Goal: Information Seeking & Learning: Learn about a topic

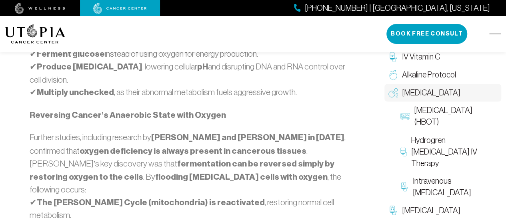
scroll to position [600, 0]
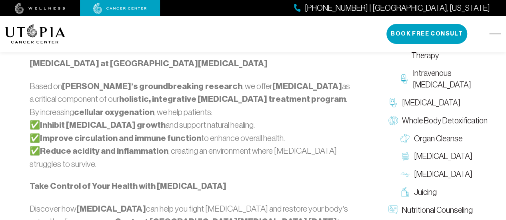
scroll to position [840, 0]
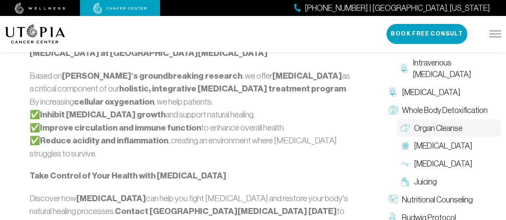
click at [445, 123] on span "Organ Cleanse" at bounding box center [438, 129] width 48 height 12
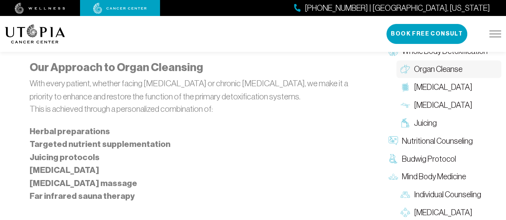
scroll to position [680, 0]
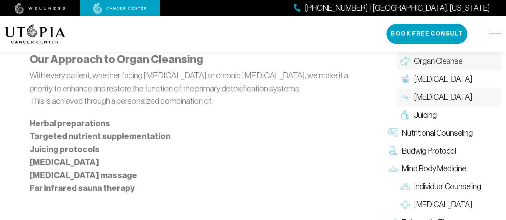
click at [425, 91] on span "[MEDICAL_DATA]" at bounding box center [443, 97] width 58 height 12
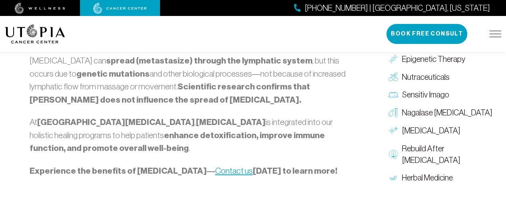
scroll to position [960, 0]
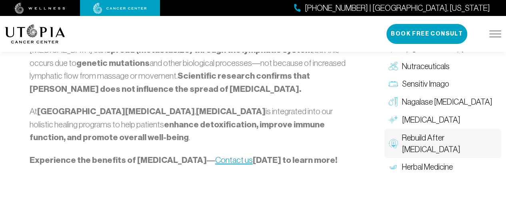
click at [419, 132] on span "Rebuild After [MEDICAL_DATA]" at bounding box center [449, 143] width 95 height 23
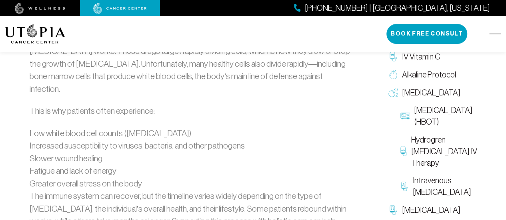
scroll to position [840, 0]
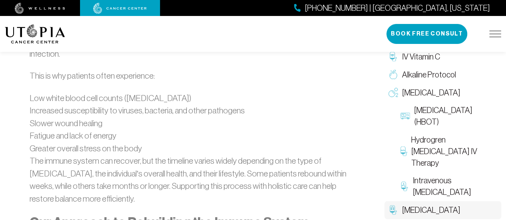
click at [416, 205] on span "[MEDICAL_DATA]" at bounding box center [431, 211] width 58 height 12
